Goal: Feedback & Contribution: Submit feedback/report problem

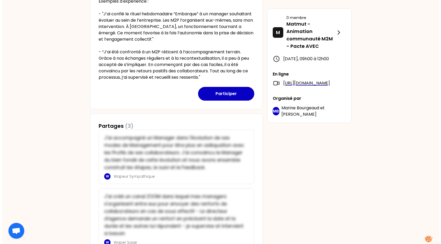
scroll to position [198, 0]
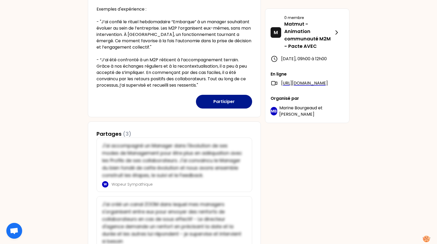
click at [225, 101] on button "Participer" at bounding box center [224, 102] width 56 height 14
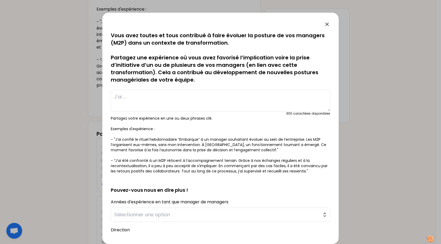
click at [225, 101] on textarea at bounding box center [220, 101] width 219 height 22
drag, startPoint x: 187, startPoint y: 98, endPoint x: 106, endPoint y: 97, distance: 80.4
click at [106, 97] on div "sauvegardé Vous avez toutes et tous contribué à faire évoluer la posture de vos…" at bounding box center [220, 128] width 236 height 231
click at [138, 96] on textarea "J'ai confié" at bounding box center [220, 101] width 219 height 22
drag, startPoint x: 143, startPoint y: 95, endPoint x: 111, endPoint y: 96, distance: 31.6
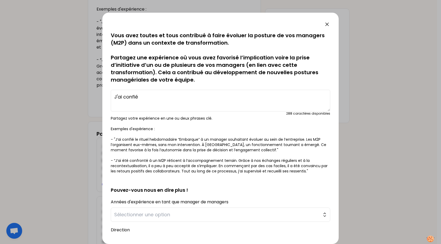
click at [111, 96] on textarea "J'ai confié" at bounding box center [220, 101] width 219 height 22
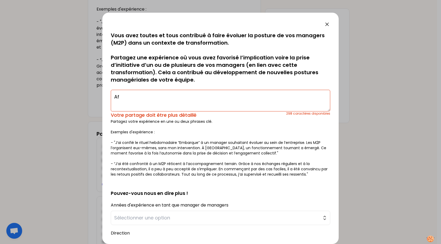
type textarea "A"
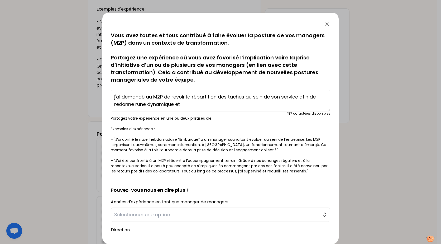
click at [137, 105] on textarea "j'ai demandé au M2P de revoir la répartition des tâches au sein de son service …" at bounding box center [220, 101] width 219 height 22
click at [188, 105] on textarea "j'ai demandé au M2P de revoir la répartition des tâches au sein de son service …" at bounding box center [220, 101] width 219 height 22
click at [174, 103] on textarea "j'ai demandé au M2P de revoir la répartition des tâches au sein de son service …" at bounding box center [220, 101] width 219 height 22
drag, startPoint x: 302, startPoint y: 105, endPoint x: 313, endPoint y: 116, distance: 15.7
click at [303, 105] on textarea "j'ai demandé au M2P de revoir la répartition des tâches au sein de son service …" at bounding box center [220, 101] width 219 height 22
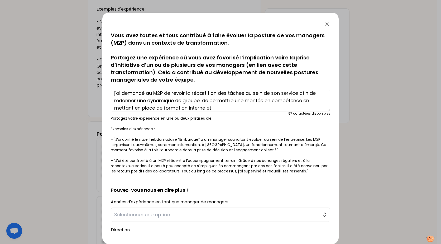
scroll to position [7, 0]
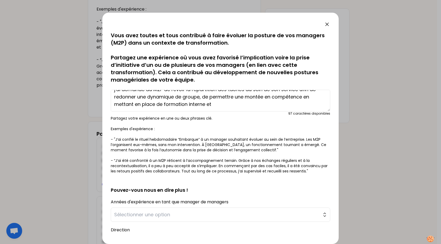
drag, startPoint x: 212, startPoint y: 107, endPoint x: 304, endPoint y: 98, distance: 93.2
click at [304, 98] on textarea "j'ai demandé au M2P de revoir la répartition des tâches au sein de son service …" at bounding box center [220, 101] width 219 height 22
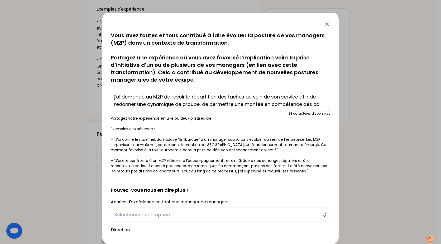
scroll to position [4, 0]
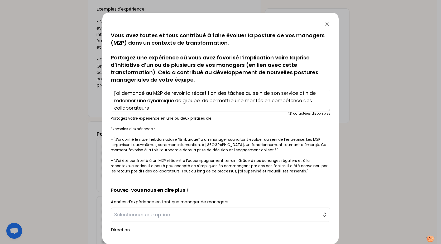
click at [155, 108] on textarea "j'ai demandé au M2P de revoir la répartition des tâches au sein de son service …" at bounding box center [220, 101] width 219 height 22
drag, startPoint x: 173, startPoint y: 106, endPoint x: 173, endPoint y: 123, distance: 17.4
click at [173, 106] on textarea "j'ai demandé au M2P de revoir la répartition des tâches au sein de son service …" at bounding box center [220, 101] width 219 height 22
drag, startPoint x: 262, startPoint y: 108, endPoint x: 272, endPoint y: 112, distance: 10.8
click at [261, 108] on textarea "j'ai demandé au M2P de revoir la répartition des tâches au sein de son service …" at bounding box center [220, 101] width 219 height 22
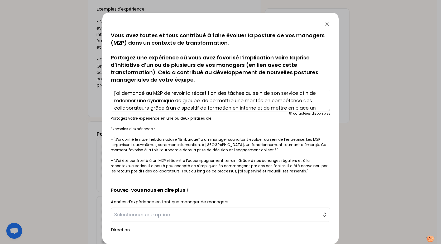
click at [201, 103] on textarea "j'ai demandé au M2P de revoir la répartition des tâches au sein de son service …" at bounding box center [220, 101] width 219 height 22
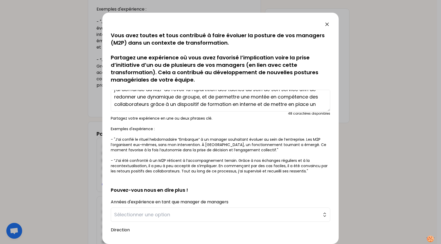
drag, startPoint x: 160, startPoint y: 108, endPoint x: 248, endPoint y: 106, distance: 87.8
click at [248, 106] on textarea "j'ai demandé au M2P de revoir la répartition des tâches au sein de son service …" at bounding box center [220, 101] width 219 height 22
click at [201, 98] on textarea "j'ai demandé au M2P de revoir la répartition des tâches au sein de son service …" at bounding box center [220, 101] width 219 height 22
click at [158, 105] on textarea "j'ai demandé au M2P de revoir la répartition des tâches au sein de son service …" at bounding box center [220, 101] width 219 height 22
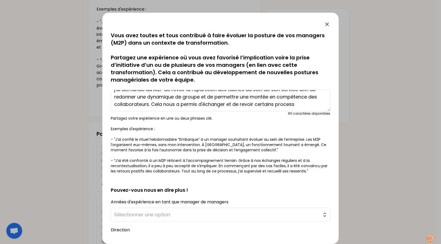
drag, startPoint x: 298, startPoint y: 104, endPoint x: 164, endPoint y: 104, distance: 133.6
click at [164, 104] on textarea "j'ai demandé au M2P de revoir la répartition des tâches au sein de son service …" at bounding box center [220, 101] width 219 height 22
drag, startPoint x: 234, startPoint y: 103, endPoint x: 152, endPoint y: 104, distance: 81.7
click at [152, 104] on textarea "j'ai demandé au M2P de revoir la répartition des tâches au sein de son service …" at bounding box center [220, 101] width 219 height 22
drag, startPoint x: 206, startPoint y: 103, endPoint x: 151, endPoint y: 103, distance: 54.6
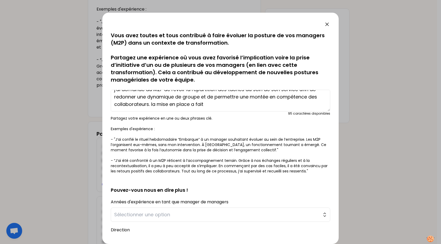
click at [151, 103] on textarea "j'ai demandé au M2P de revoir la répartition des tâches au sein de son service …" at bounding box center [220, 101] width 219 height 22
click at [154, 105] on textarea "j'ai demandé au M2P de revoir la répartition des tâches au sein de son service …" at bounding box center [220, 101] width 219 height 22
click at [188, 105] on textarea "j'ai demandé au M2P de revoir la répartition des tâches au sein de son service …" at bounding box center [220, 101] width 219 height 22
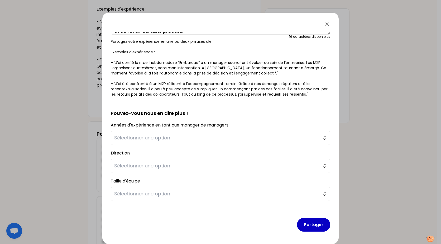
scroll to position [77, 0]
type textarea "j'ai demandé au M2P de revoir la répartition des tâches au sein de son service …"
click at [321, 165] on button "Sélectionner une option" at bounding box center [220, 165] width 219 height 14
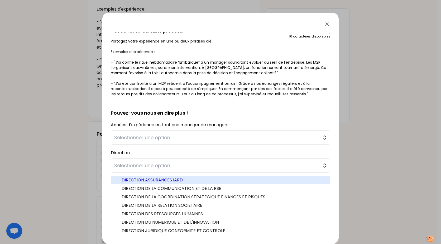
scroll to position [11, 0]
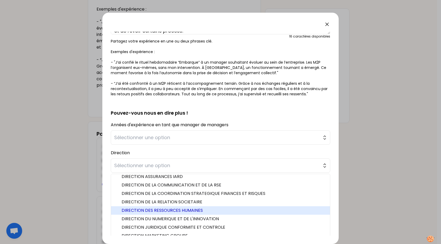
click at [172, 207] on span "DIRECTION DES RESSOURCES HUMAINES" at bounding box center [224, 210] width 204 height 6
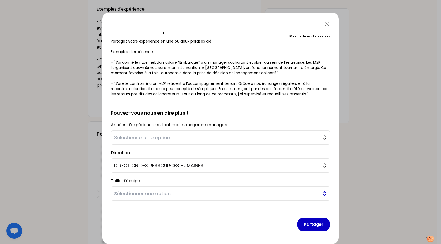
click at [320, 191] on button "Sélectionner une option" at bounding box center [220, 193] width 219 height 14
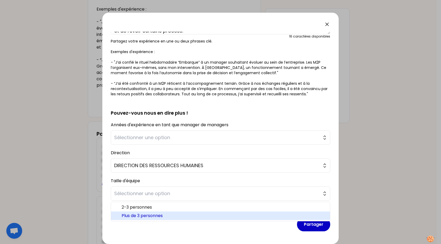
click at [165, 214] on span "Plus de 3 personnes" at bounding box center [224, 215] width 204 height 6
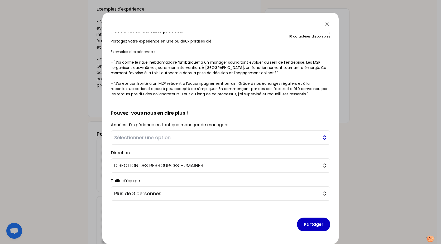
click at [321, 138] on button "Sélectionner une option" at bounding box center [220, 137] width 219 height 14
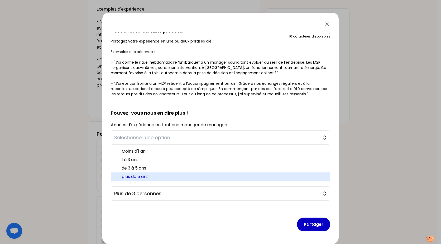
click at [143, 176] on span "plus de 5 ans" at bounding box center [224, 176] width 204 height 6
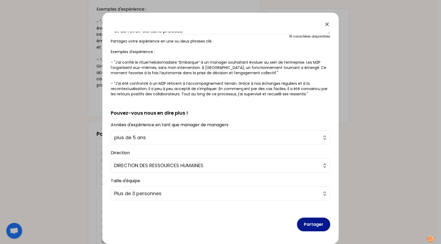
click at [316, 225] on button "Partager" at bounding box center [313, 224] width 33 height 14
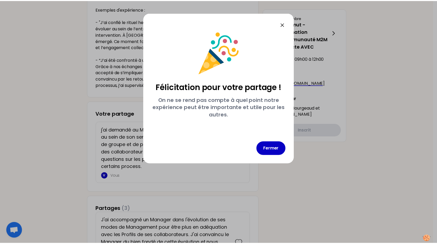
scroll to position [0, 0]
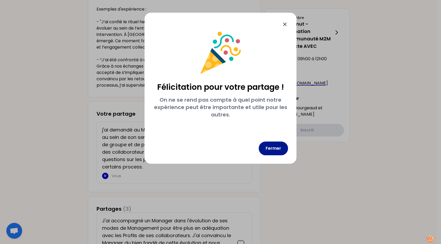
click at [270, 148] on button "Fermer" at bounding box center [273, 148] width 29 height 14
